Goal: Information Seeking & Learning: Check status

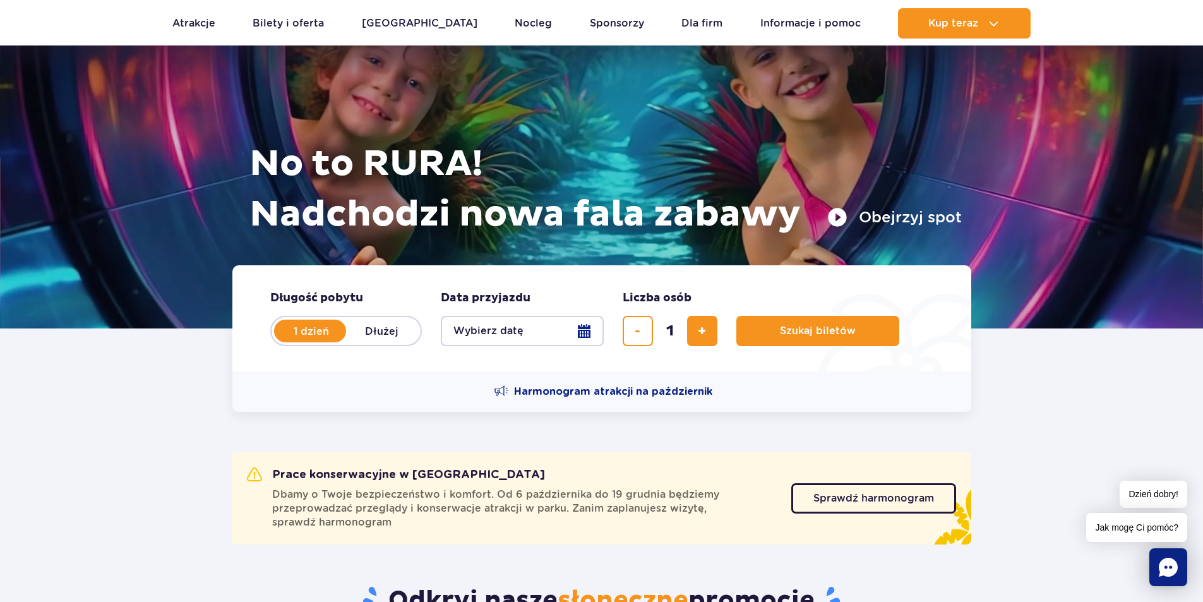
scroll to position [189, 0]
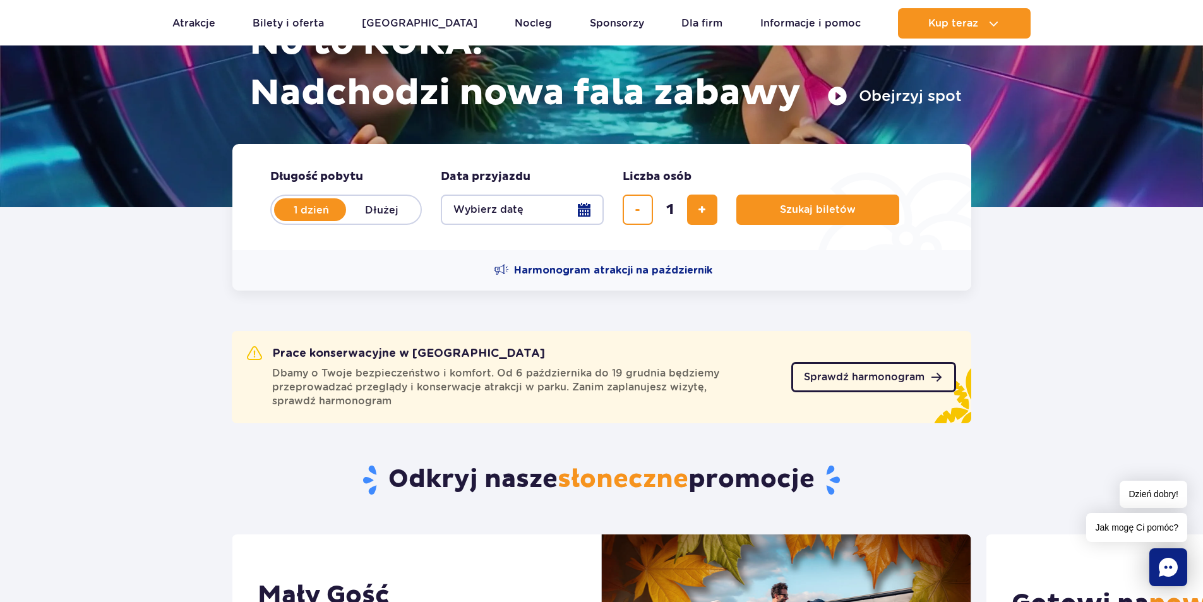
click at [821, 362] on link "Sprawdź harmonogram" at bounding box center [873, 377] width 165 height 30
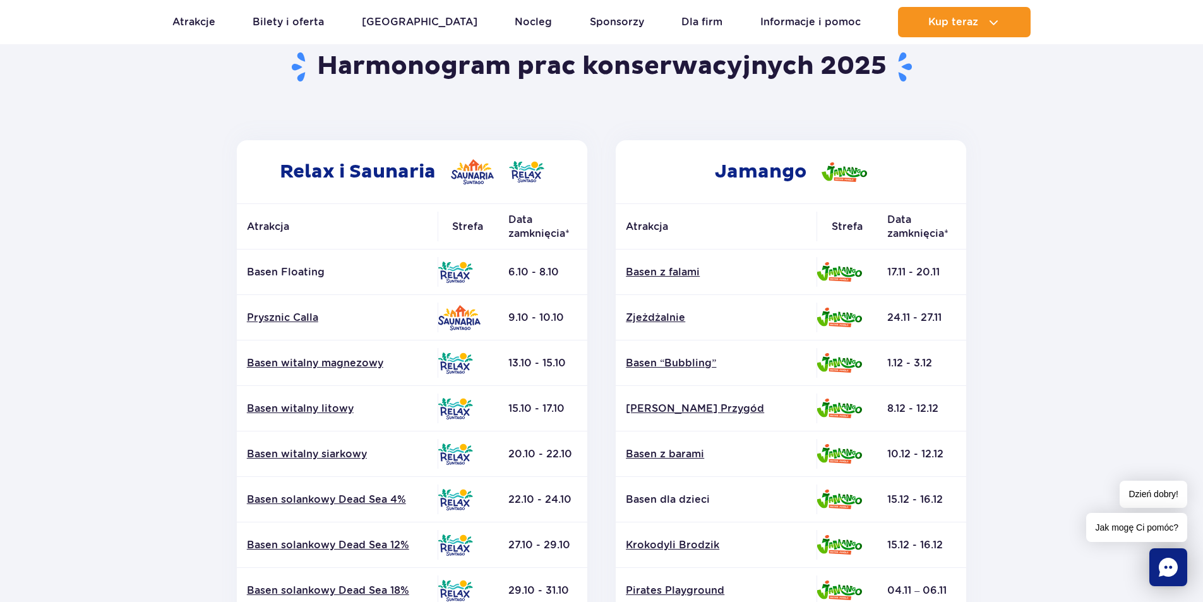
scroll to position [189, 0]
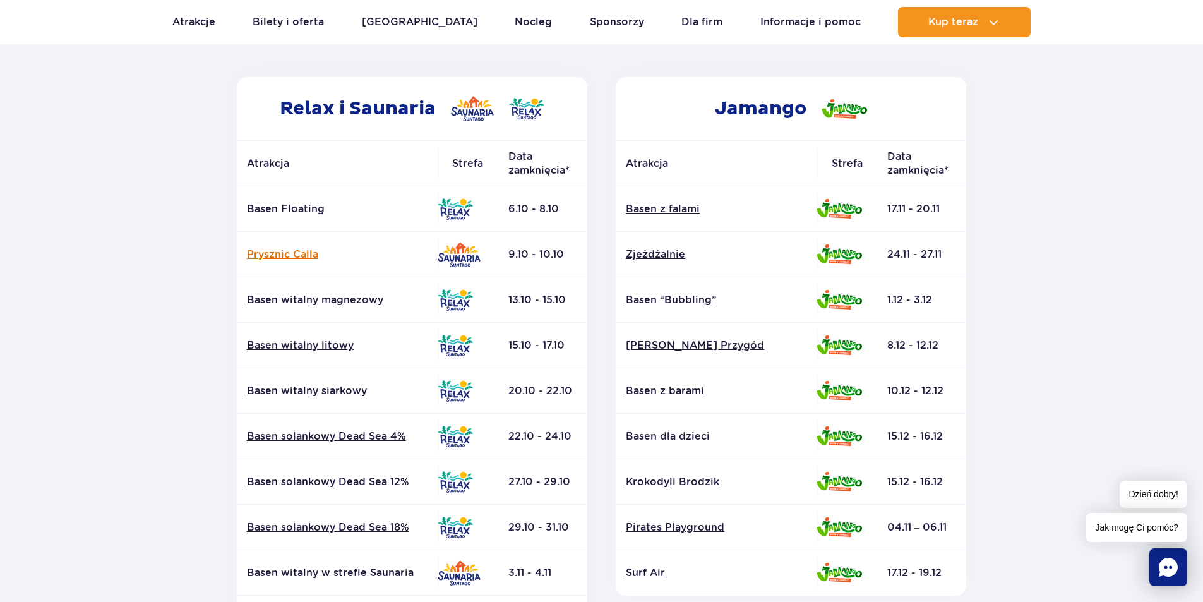
click at [295, 249] on link "Prysznic Calla" at bounding box center [337, 254] width 181 height 14
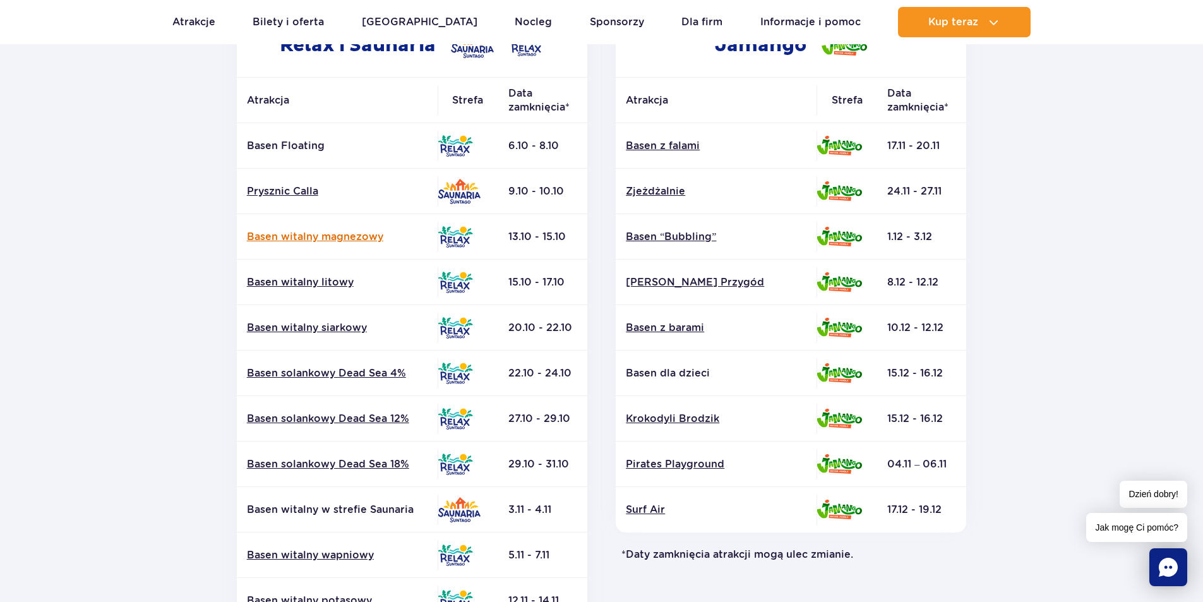
click at [342, 235] on link "Basen witalny magnezowy" at bounding box center [337, 237] width 181 height 14
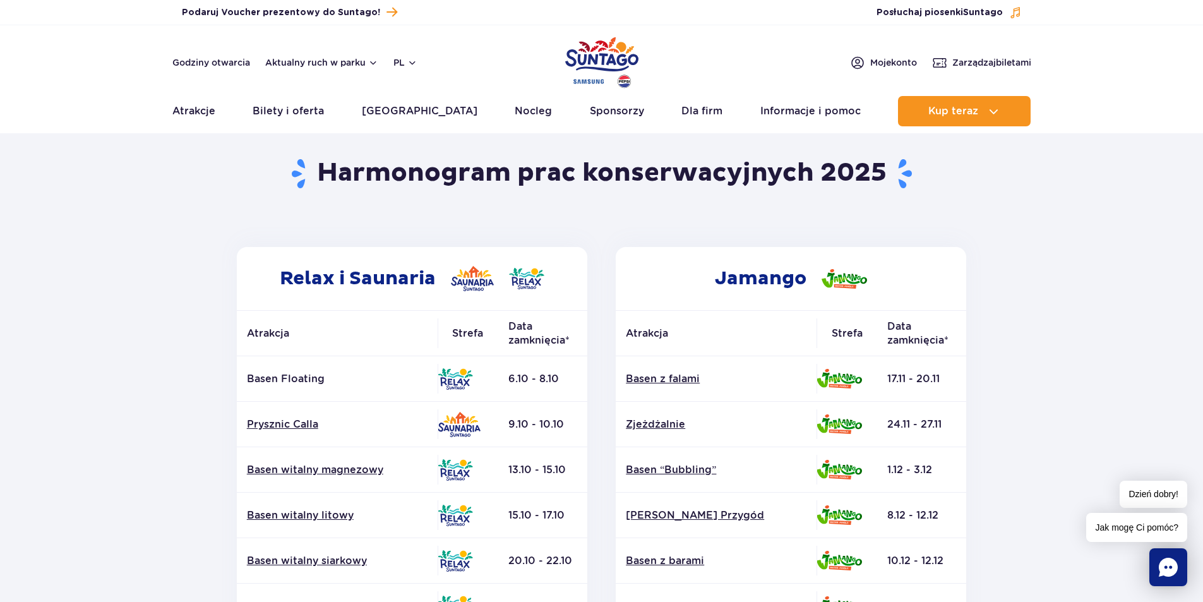
scroll to position [0, 0]
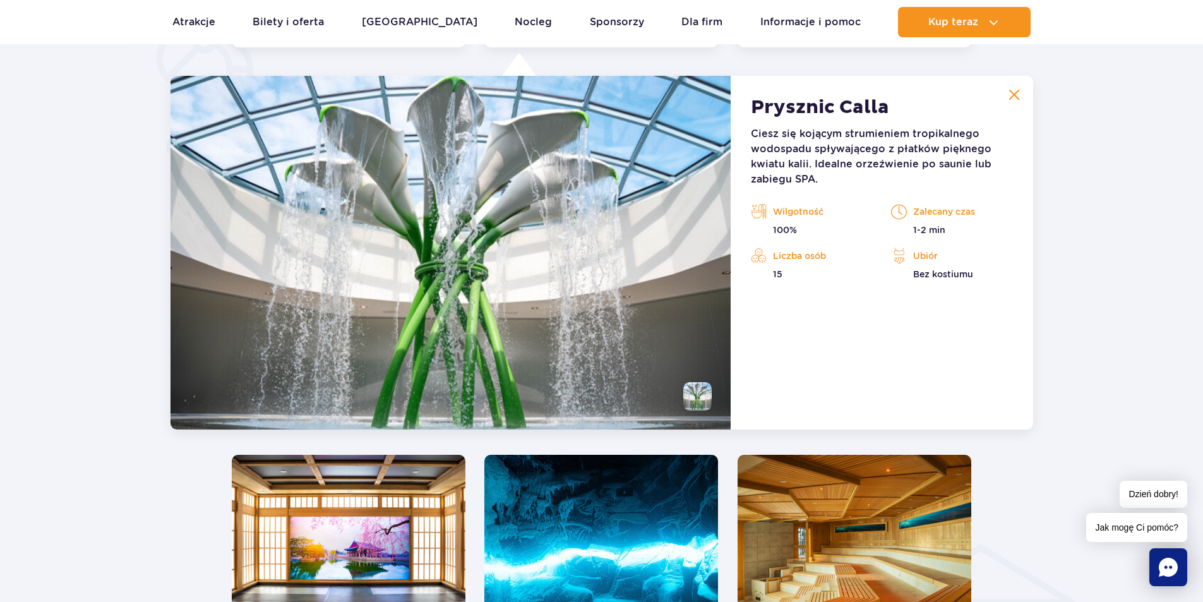
click at [1010, 92] on img at bounding box center [1013, 94] width 11 height 11
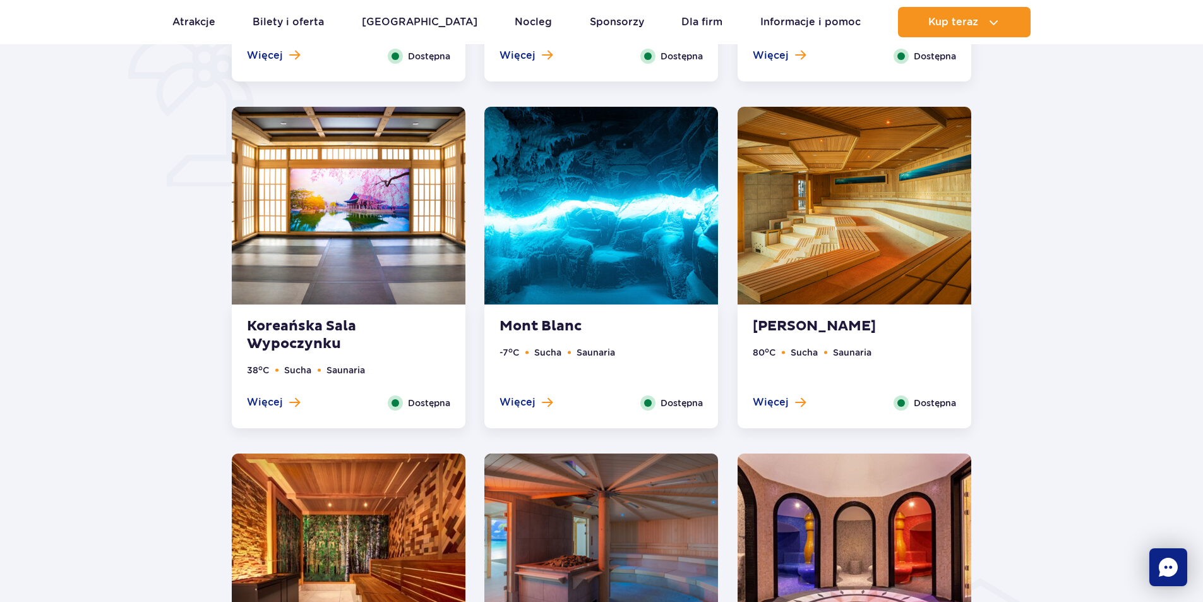
scroll to position [994, 0]
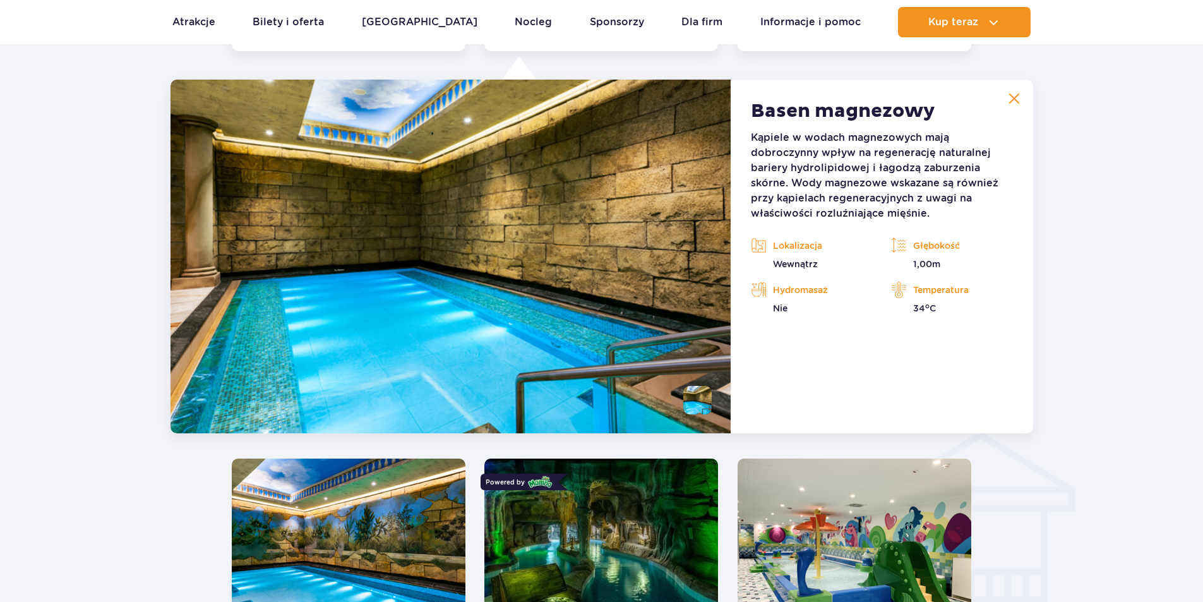
scroll to position [1174, 0]
